Goal: Use online tool/utility: Utilize a website feature to perform a specific function

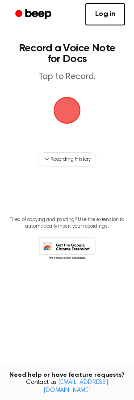
click at [71, 108] on span "button" at bounding box center [67, 110] width 30 height 30
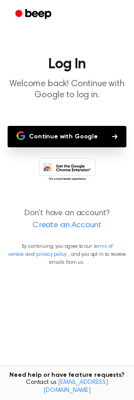
click at [115, 138] on button "Continue with Google" at bounding box center [67, 136] width 119 height 21
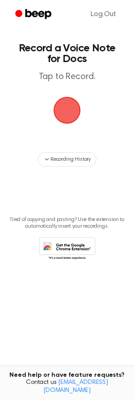
click at [67, 114] on span "button" at bounding box center [67, 110] width 32 height 32
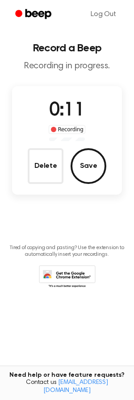
click at [88, 169] on button "Save" at bounding box center [89, 166] width 36 height 36
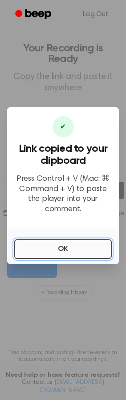
click at [89, 251] on button "OK" at bounding box center [63, 249] width 98 height 20
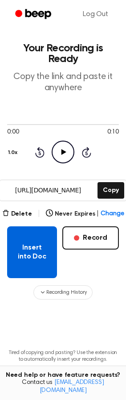
click at [37, 238] on button "Insert into Doc" at bounding box center [32, 253] width 50 height 52
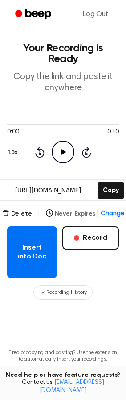
click at [63, 210] on button "Never Expires | Change" at bounding box center [85, 214] width 79 height 9
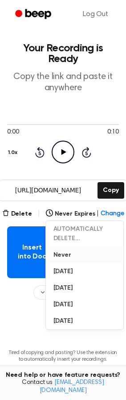
click at [67, 247] on button "Never" at bounding box center [85, 255] width 78 height 17
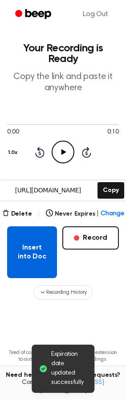
click at [42, 239] on button "Insert into Doc" at bounding box center [32, 253] width 50 height 52
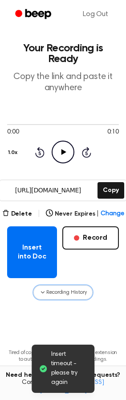
click at [71, 289] on span "Recording History" at bounding box center [66, 293] width 40 height 8
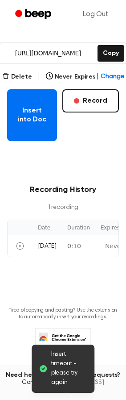
scroll to position [0, 90]
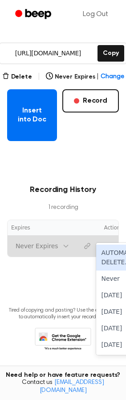
click at [54, 235] on tr "Today 0:10 6 results available. Use Up and Down to choose options, press Enter …" at bounding box center [23, 245] width 211 height 21
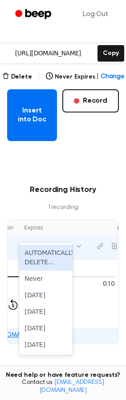
scroll to position [0, 79]
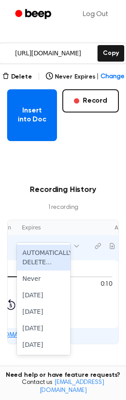
click at [91, 350] on main "Your Recording is Ready Copy the link and paste it anywhere 0:00 0:10 1.0x Rewi…" at bounding box center [63, 164] width 126 height 602
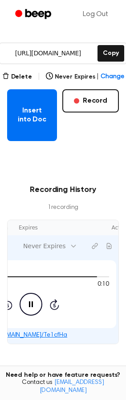
scroll to position [0, 90]
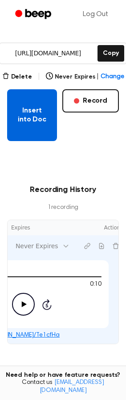
click at [27, 96] on button "Insert into Doc" at bounding box center [32, 115] width 50 height 52
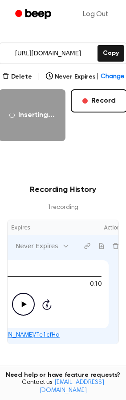
click at [51, 283] on div "0:10 0:10 1.0x Rewind 5 seconds Play Audio Skip 5 seconds" at bounding box center [23, 294] width 157 height 43
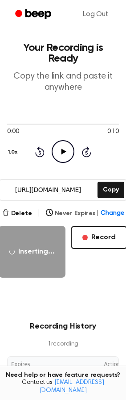
scroll to position [0, 0]
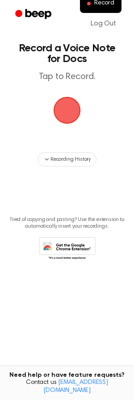
click at [70, 108] on span "button" at bounding box center [67, 110] width 50 height 50
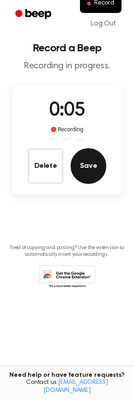
click at [96, 177] on button "Save" at bounding box center [89, 166] width 36 height 36
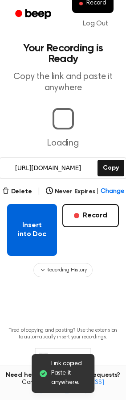
click at [35, 212] on button "Insert into Doc" at bounding box center [32, 230] width 50 height 52
